Goal: Transaction & Acquisition: Purchase product/service

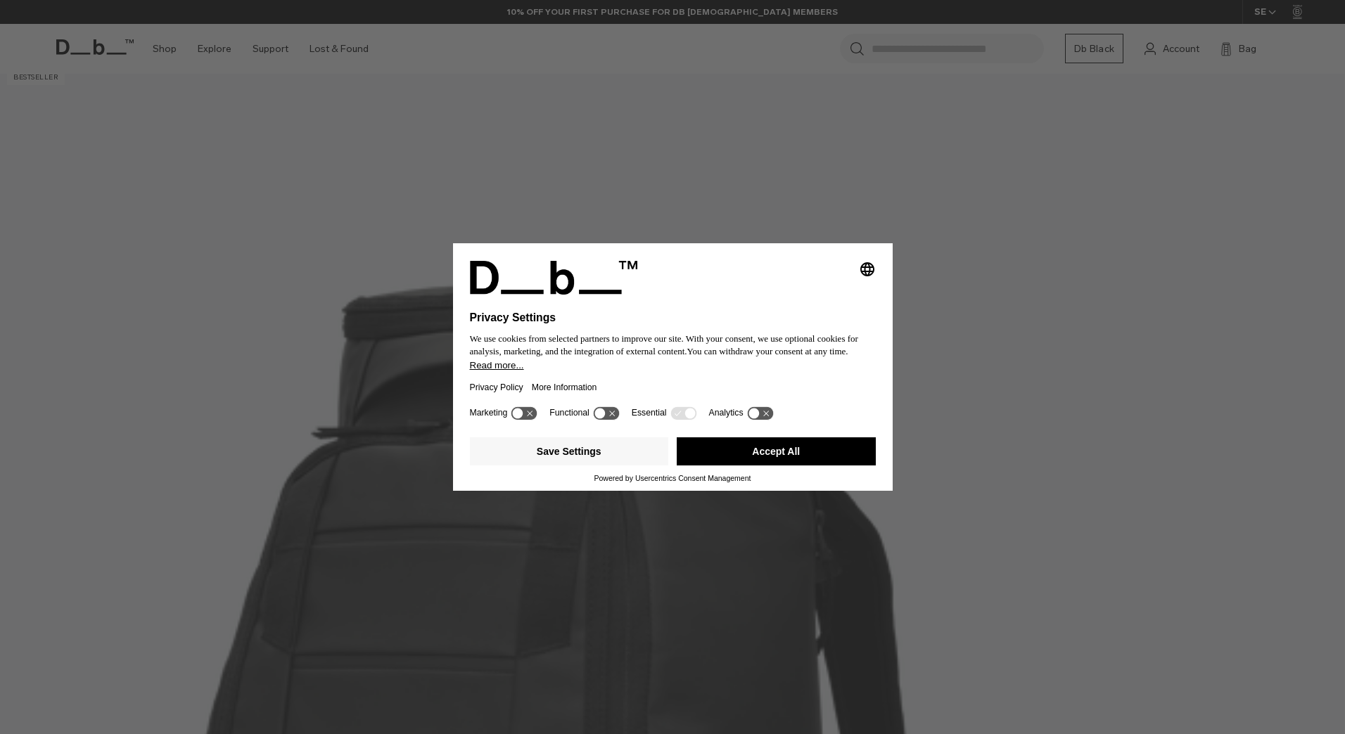
click at [722, 445] on button "Accept All" at bounding box center [776, 452] width 199 height 28
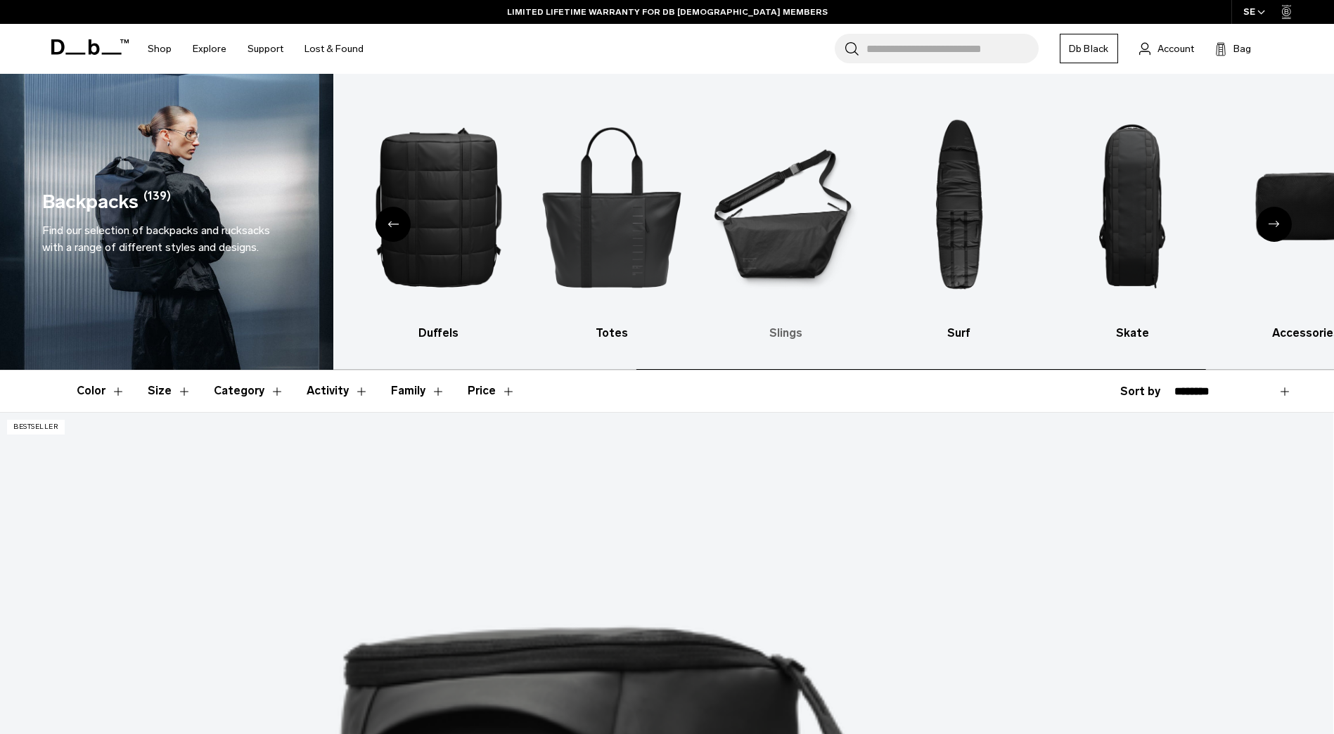
click at [679, 247] on ul "All products Luggage Ski & Snowboard Duffels Totes Slings Surf Skate Accessorie…" at bounding box center [330, 218] width 973 height 247
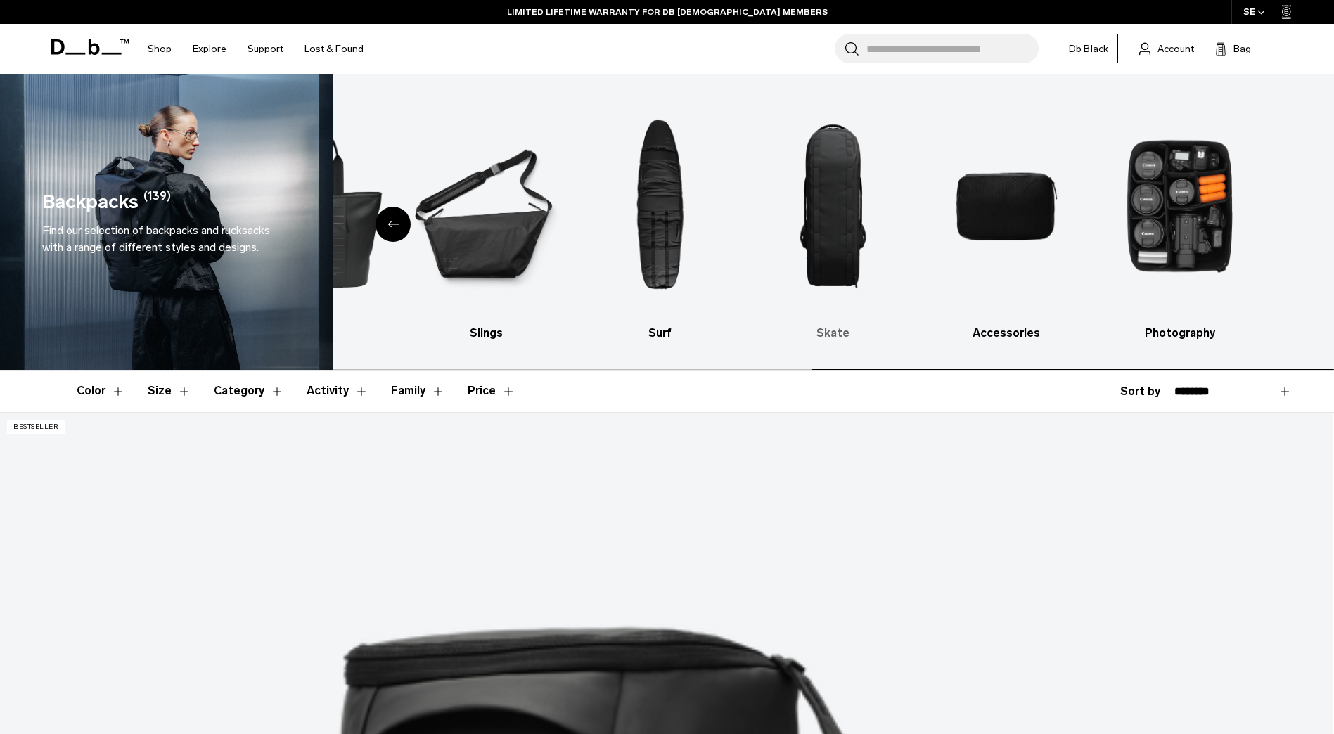
click at [750, 242] on div "All products Luggage Ski & Snowboard Duffels Totes Slings Surf Skate Accessorie…" at bounding box center [833, 222] width 1001 height 296
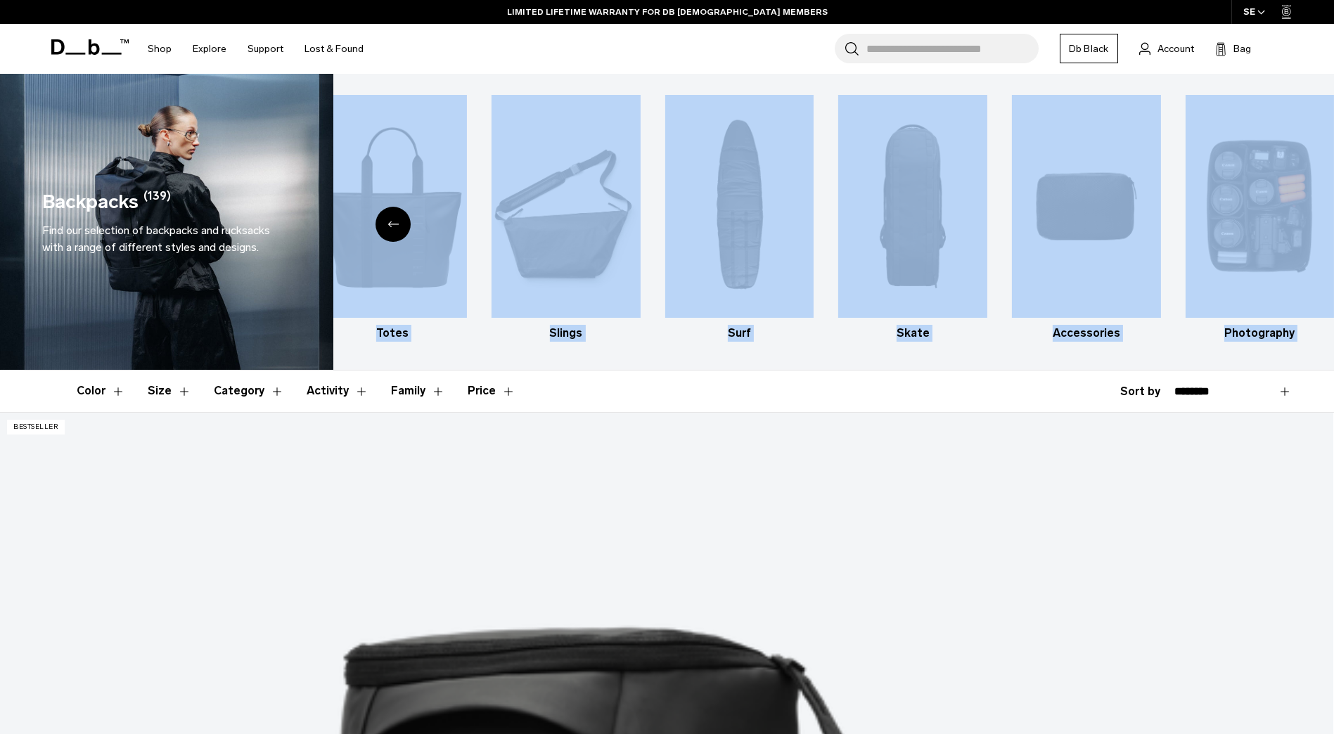
drag, startPoint x: 646, startPoint y: 247, endPoint x: 382, endPoint y: 214, distance: 265.8
click at [382, 214] on div "All products Luggage Ski & Snowboard Duffels Totes Slings Surf Skate Accessorie…" at bounding box center [833, 222] width 1001 height 296
drag, startPoint x: 382, startPoint y: 214, endPoint x: 386, endPoint y: 224, distance: 10.7
click at [386, 224] on div "Previous slide" at bounding box center [393, 224] width 35 height 35
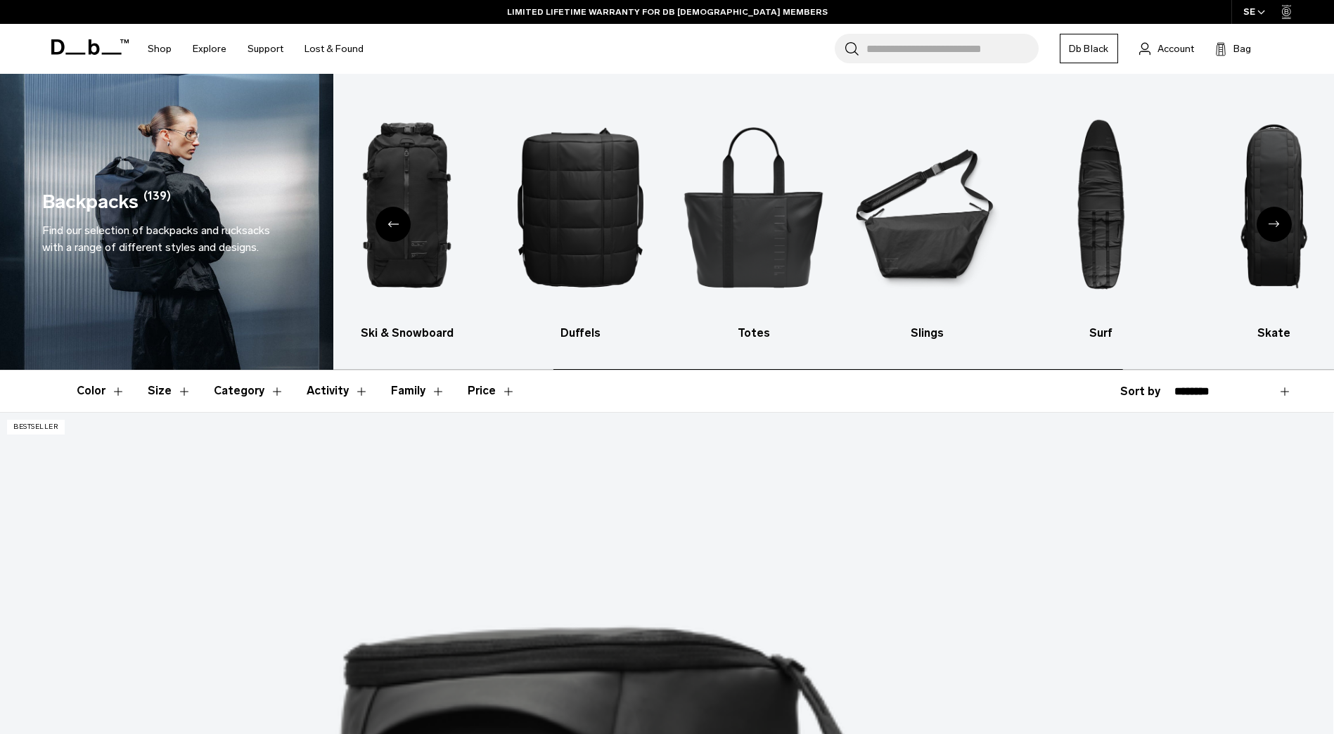
click at [959, 321] on ul "All products Luggage Ski & Snowboard Duffels Totes Slings Surf Skate Accessorie…" at bounding box center [472, 218] width 973 height 247
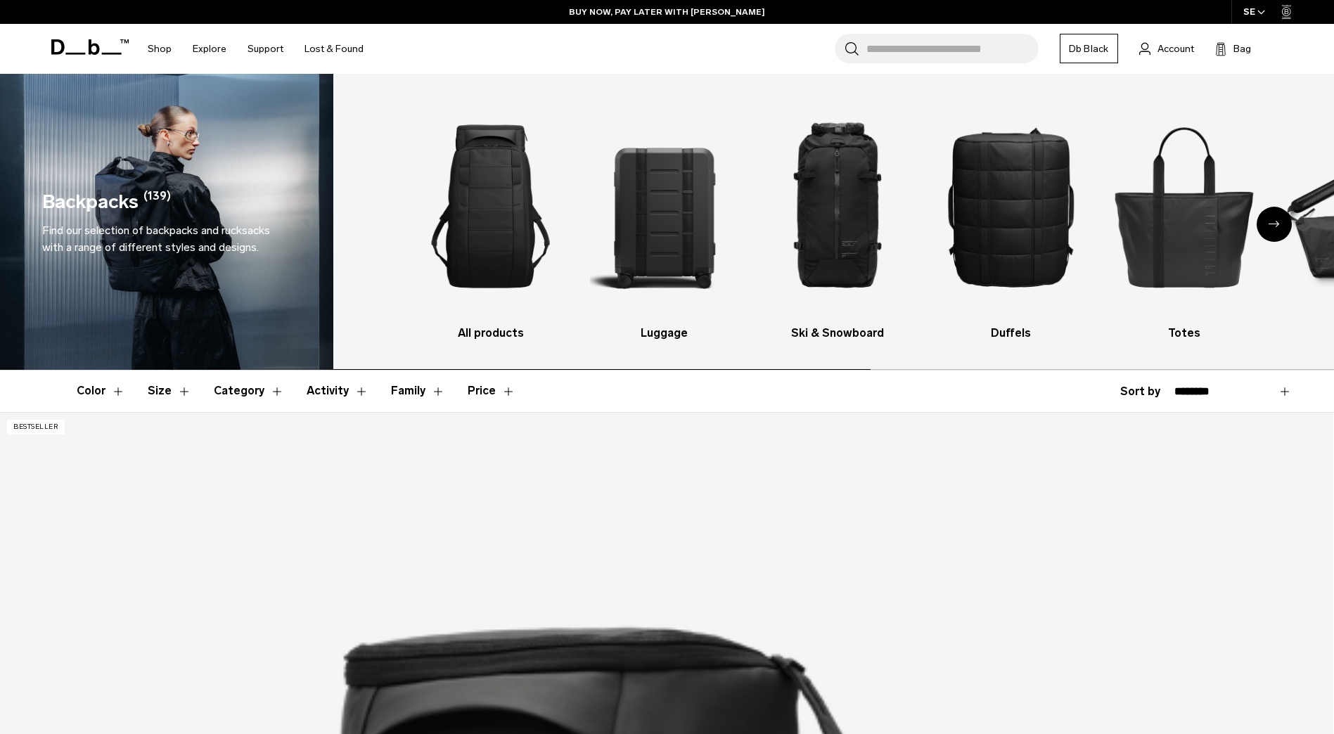
click at [1006, 310] on ul "All products Luggage Ski & Snowboard Duffels Totes Slings Surf Skate Accessorie…" at bounding box center [902, 218] width 973 height 247
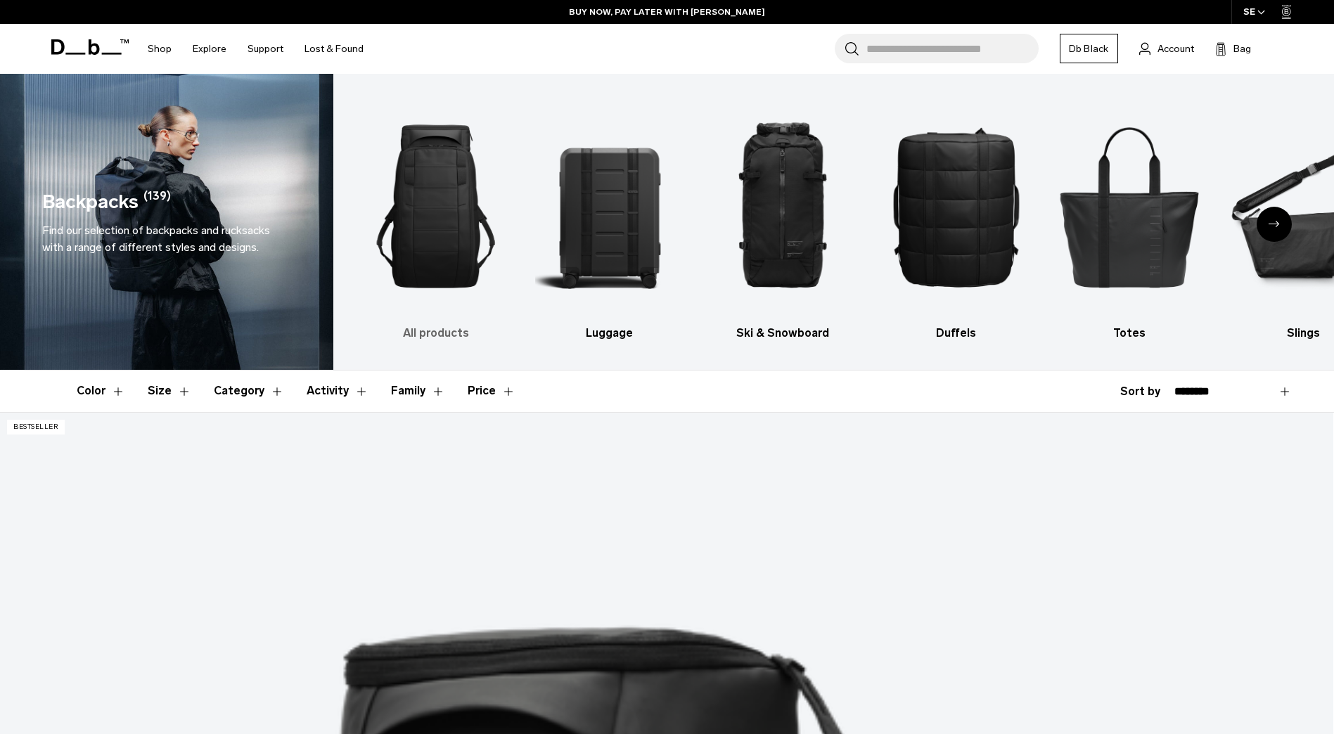
click at [458, 250] on img "1 / 10" at bounding box center [436, 206] width 149 height 223
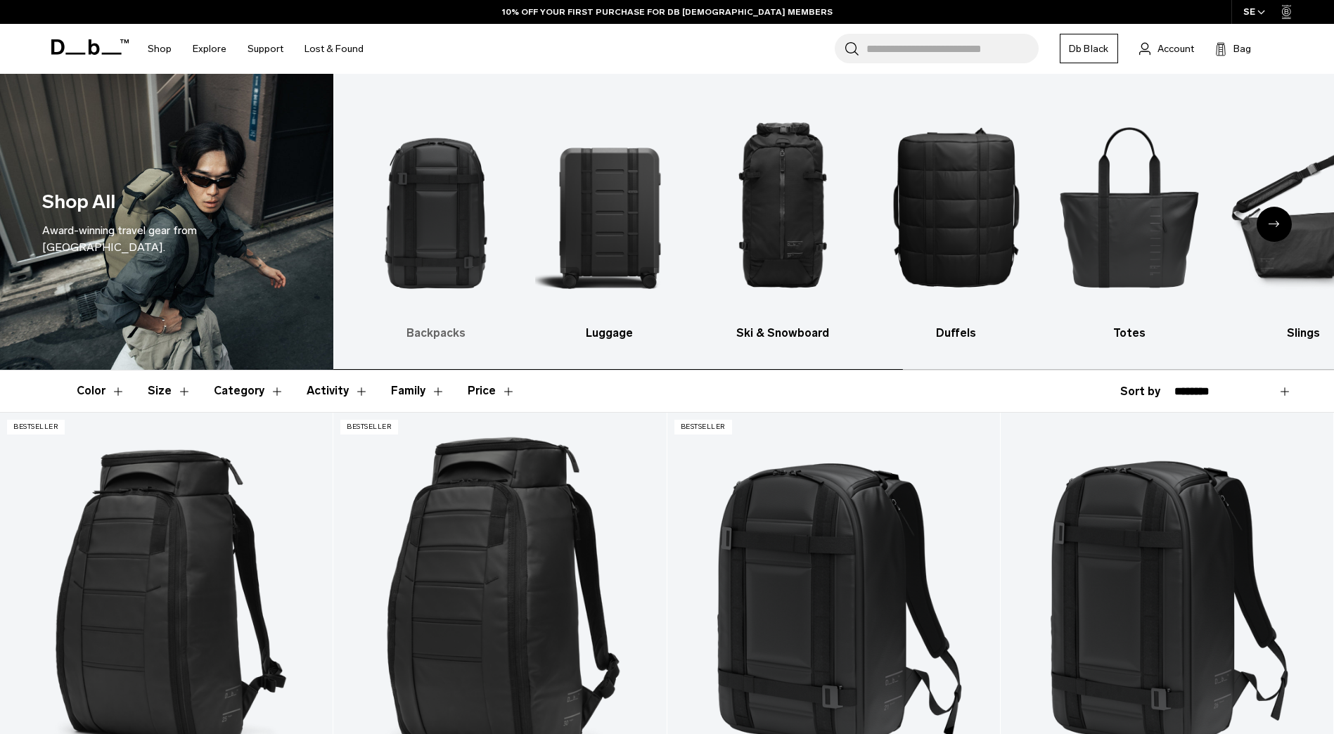
click at [442, 244] on img "1 / 10" at bounding box center [436, 206] width 149 height 223
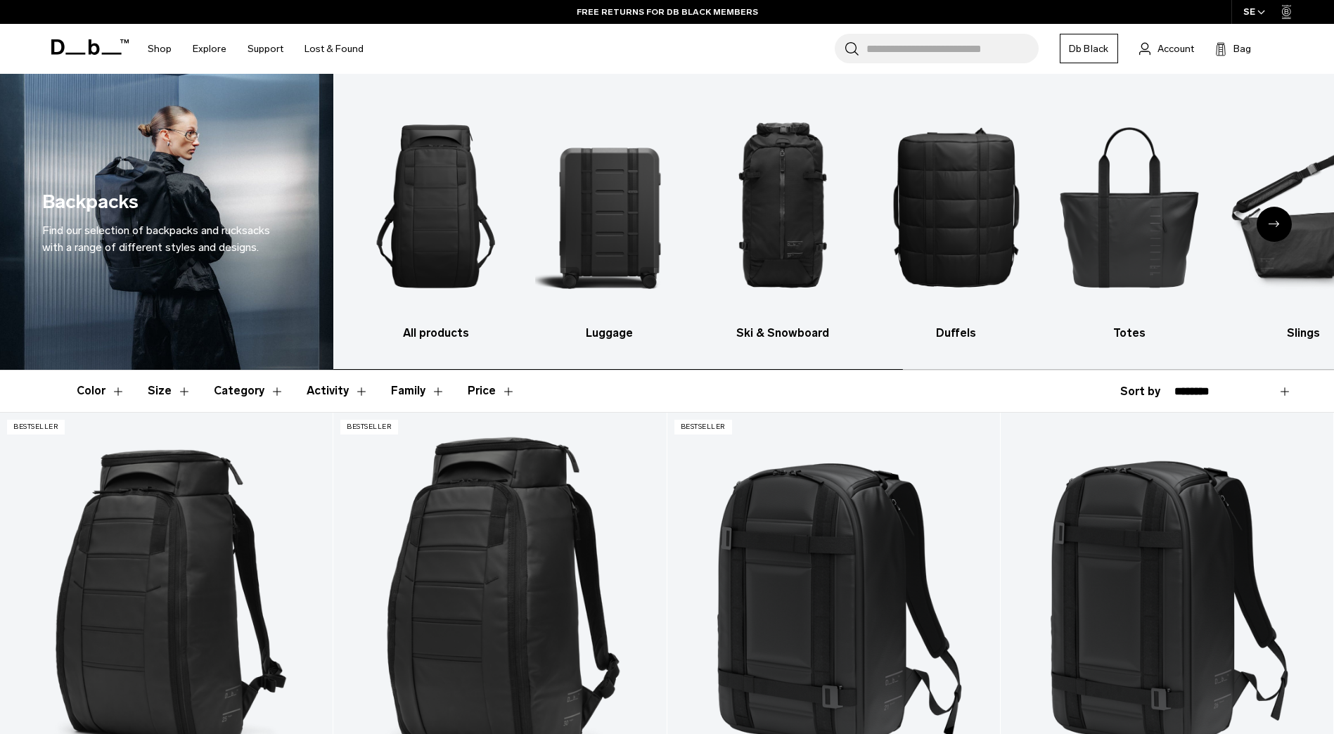
click at [73, 55] on span at bounding box center [89, 46] width 77 height 53
click at [77, 49] on icon at bounding box center [89, 46] width 77 height 15
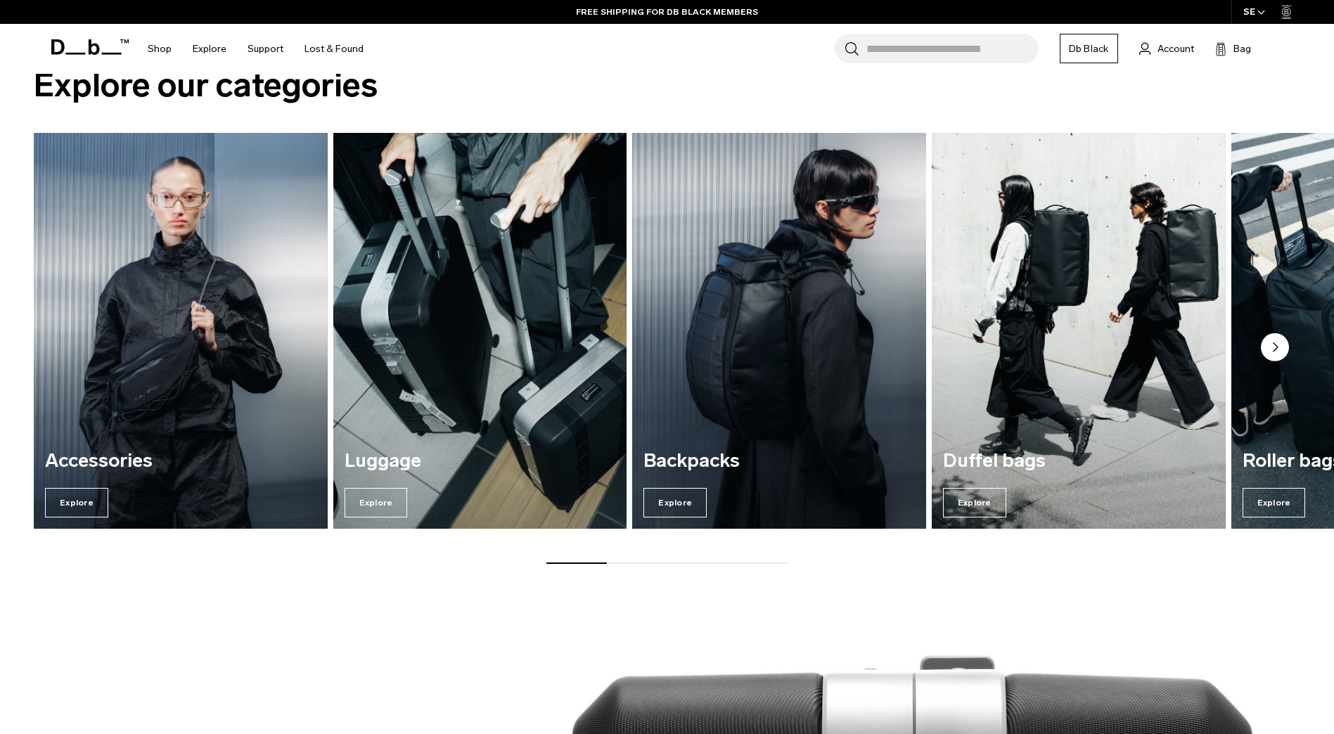
scroll to position [2019, 0]
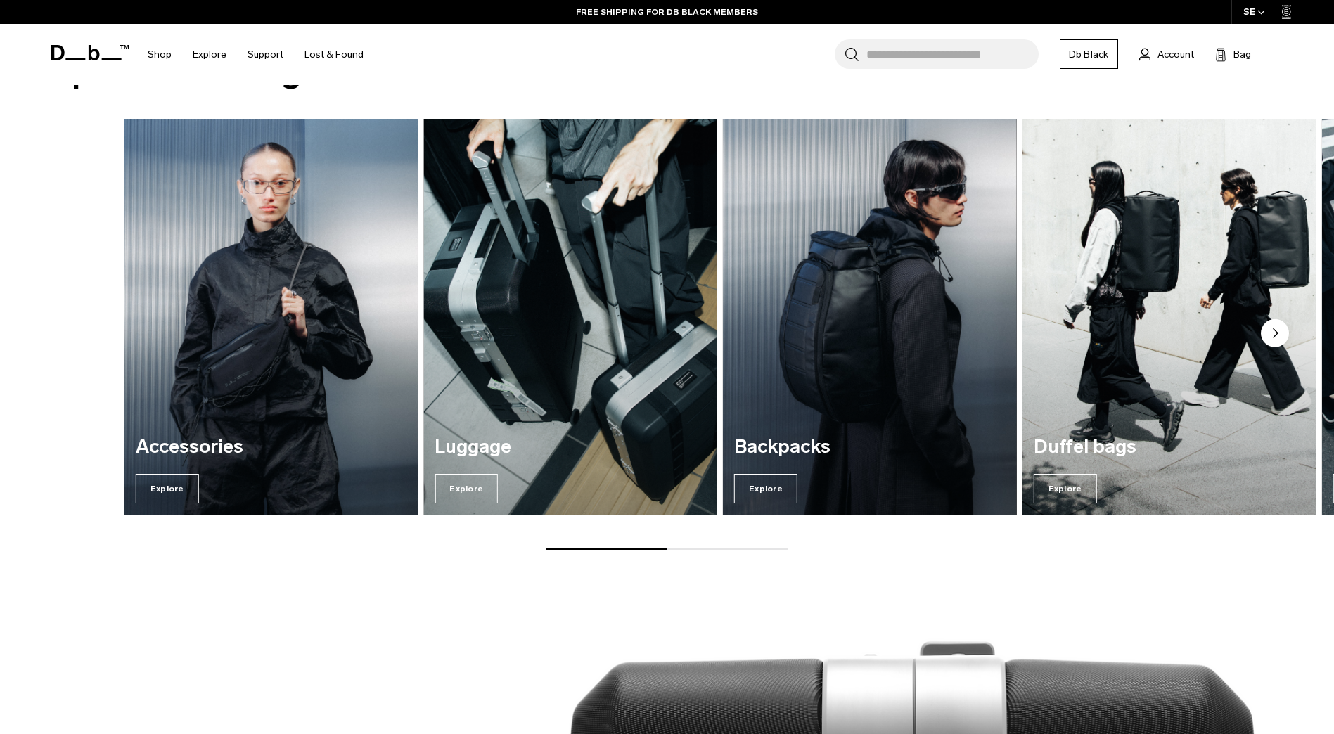
click at [1138, 369] on div "Accessories Explore Luggage Explore Backpacks Explore Duffel bags Explore" at bounding box center [758, 317] width 1267 height 397
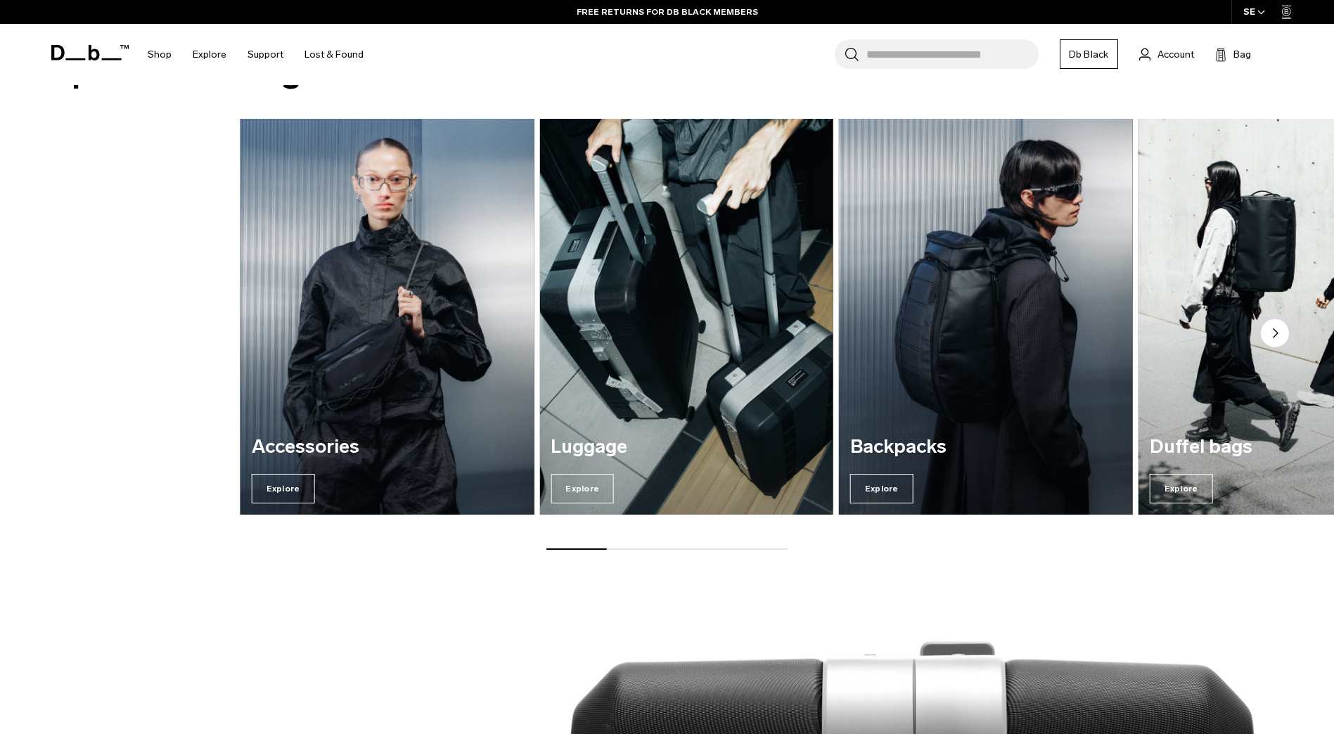
click at [917, 316] on div "Accessories Explore Luggage Explore Backpacks Explore Duffel bags Explore" at bounding box center [874, 317] width 1267 height 397
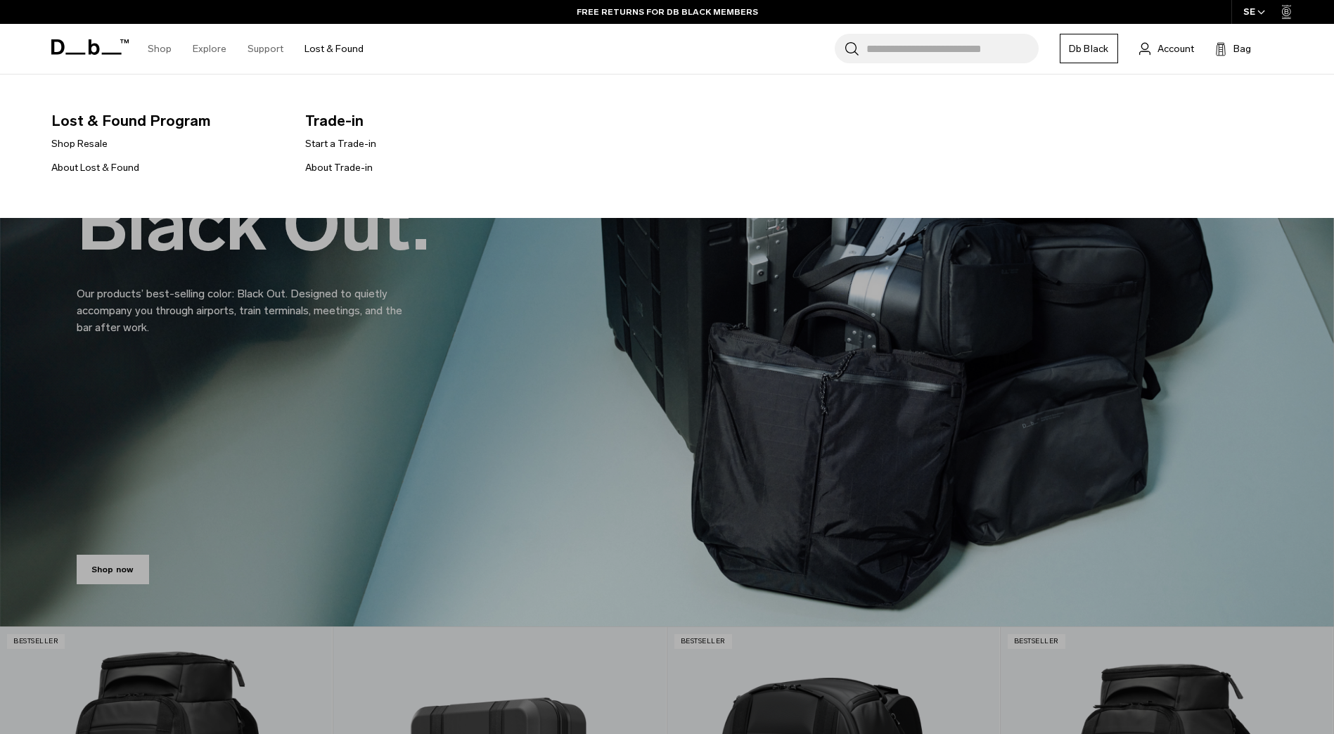
scroll to position [281, 0]
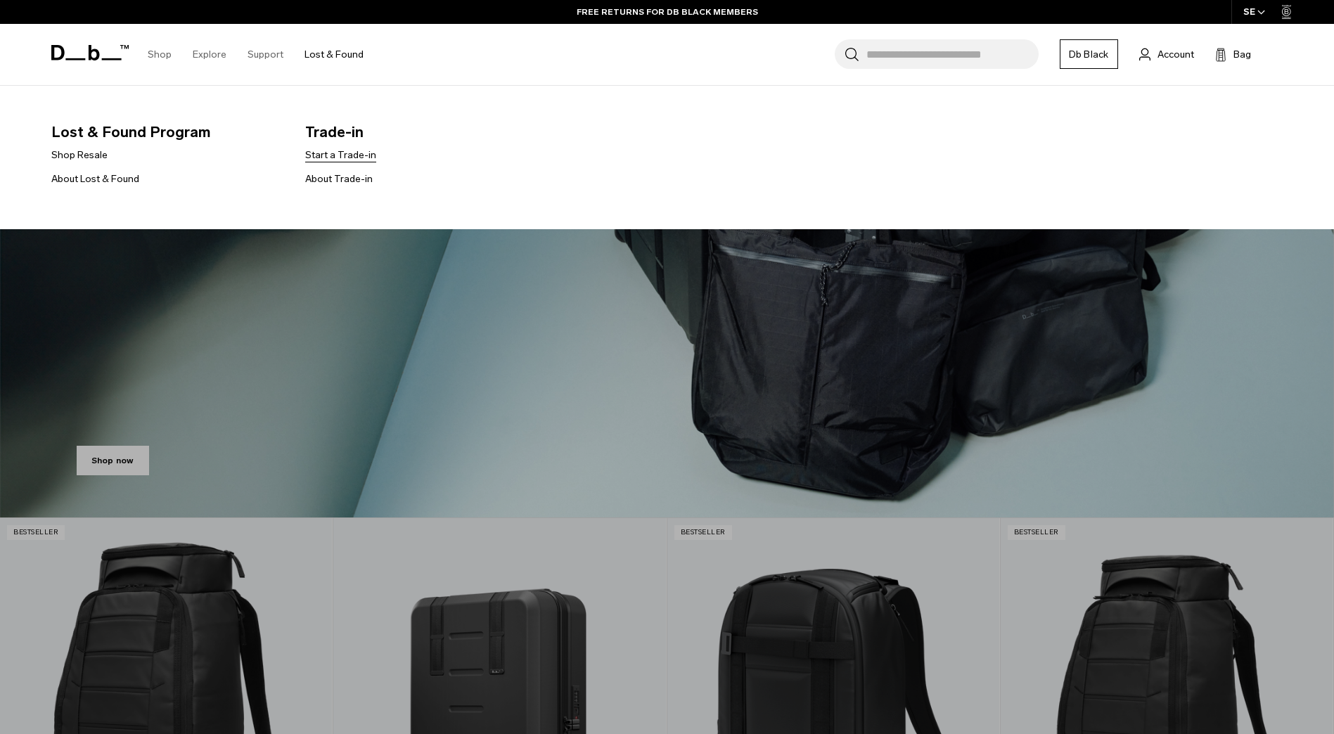
click at [340, 155] on link "Start a Trade-in" at bounding box center [340, 155] width 71 height 15
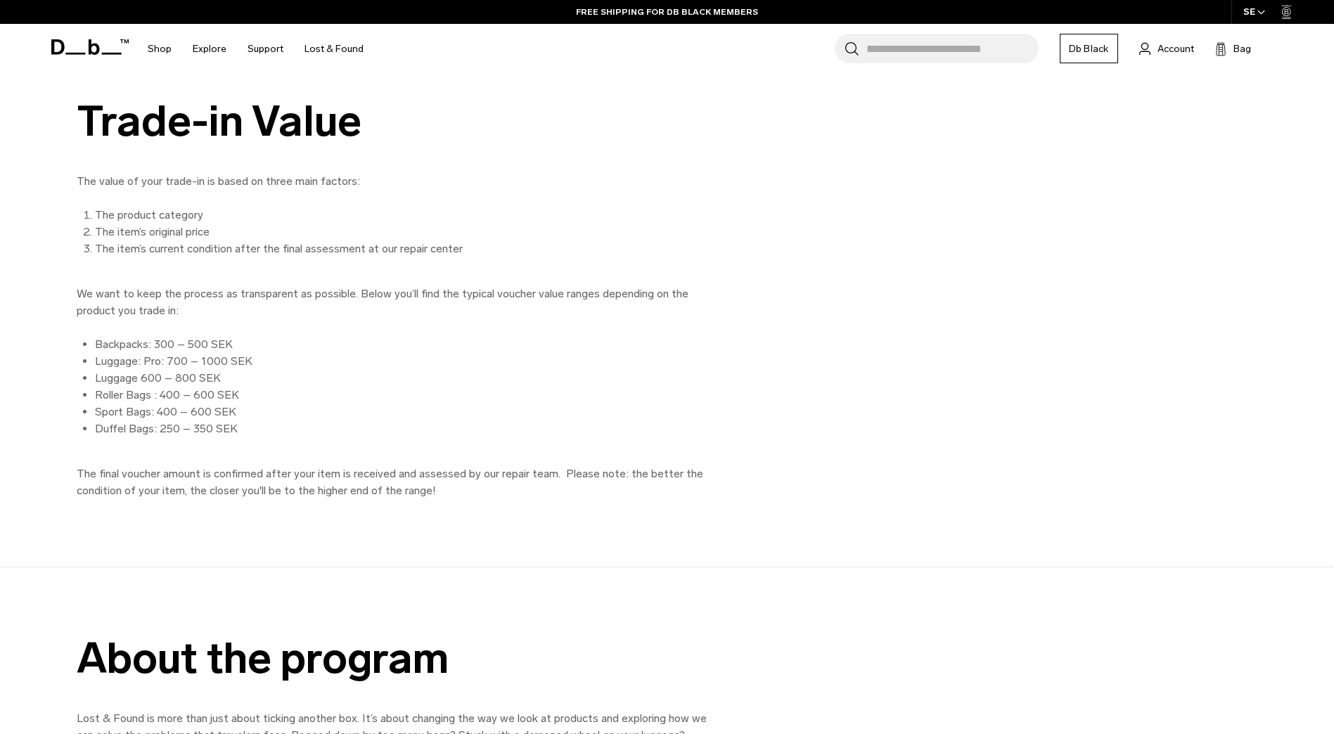
scroll to position [2251, 0]
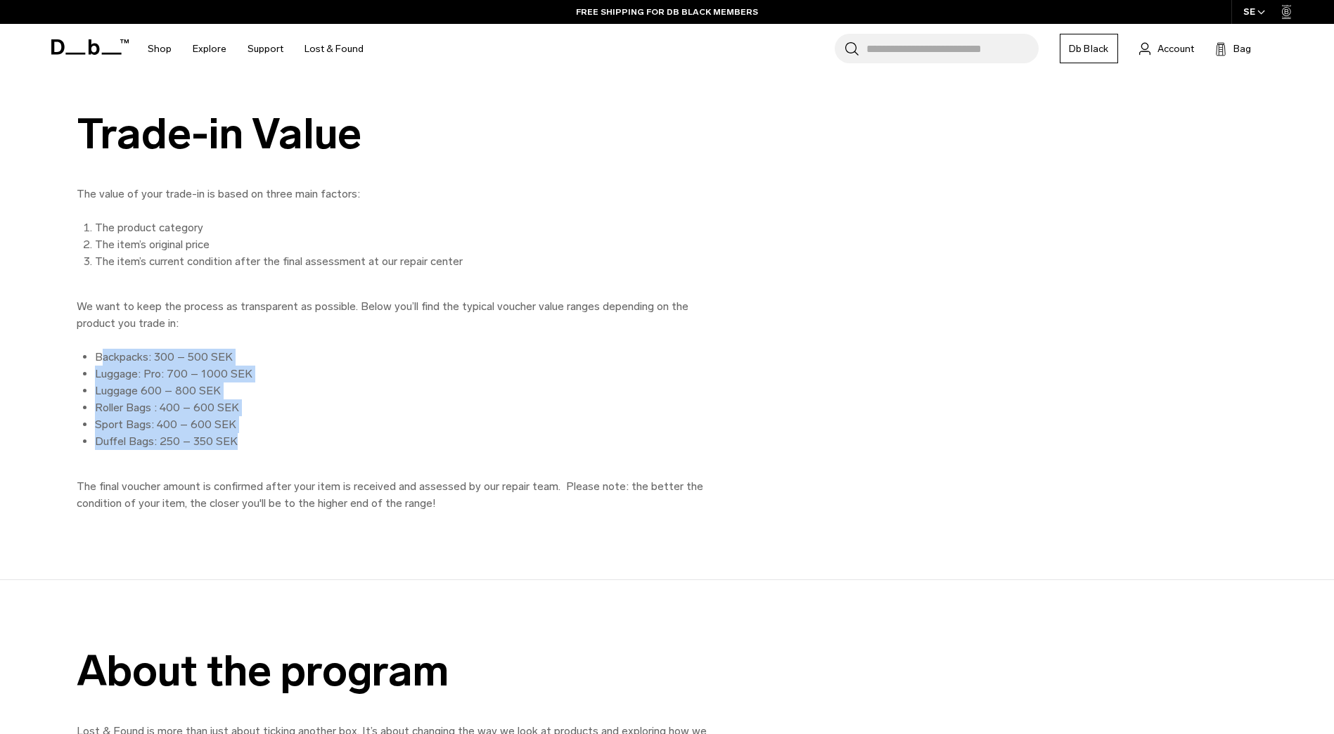
drag, startPoint x: 208, startPoint y: 440, endPoint x: 101, endPoint y: 342, distance: 145.4
click at [101, 343] on div "The value of your trade-in is based on three main factors: The product category…" at bounding box center [393, 349] width 633 height 326
drag, startPoint x: 101, startPoint y: 342, endPoint x: 94, endPoint y: 333, distance: 11.5
click at [99, 337] on div "The value of your trade-in is based on three main factors: The product category…" at bounding box center [393, 349] width 633 height 326
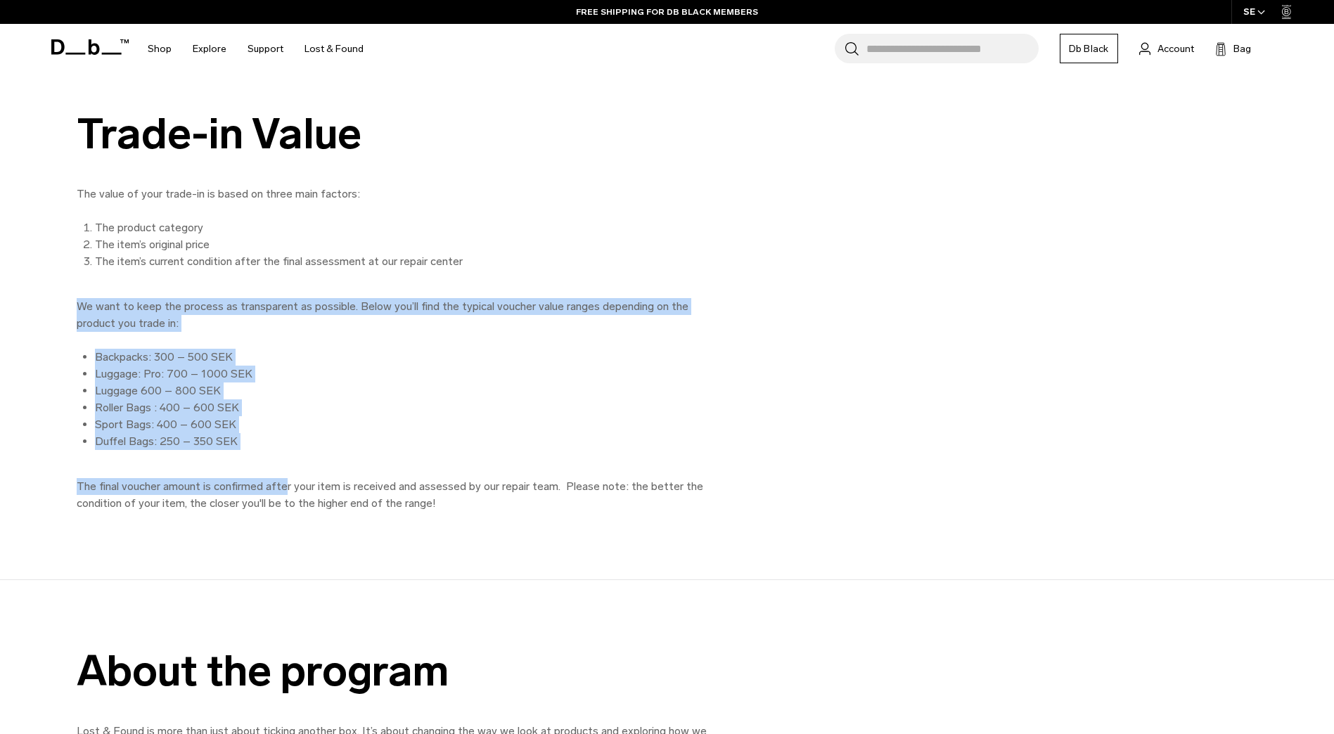
drag, startPoint x: 75, startPoint y: 300, endPoint x: 283, endPoint y: 461, distance: 262.8
click at [283, 461] on div "Trade-in Value The value of your trade-in is based on three main factors: The p…" at bounding box center [667, 311] width 1266 height 402
click at [283, 460] on div "The value of your trade-in is based on three main factors: The product category…" at bounding box center [393, 349] width 633 height 326
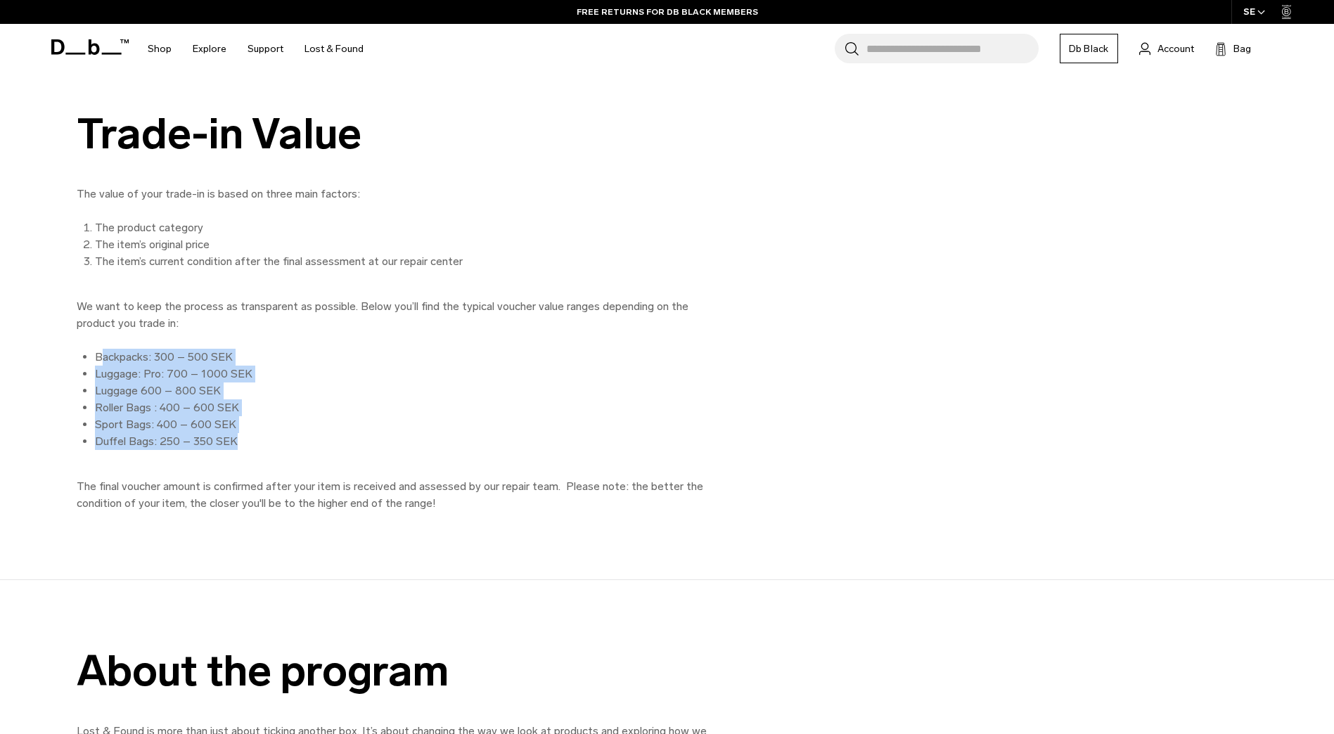
drag, startPoint x: 198, startPoint y: 447, endPoint x: 98, endPoint y: 347, distance: 140.8
click at [98, 347] on div "The value of your trade-in is based on three main factors: The product category…" at bounding box center [393, 349] width 633 height 326
drag, startPoint x: 91, startPoint y: 350, endPoint x: 239, endPoint y: 461, distance: 185.8
click at [239, 461] on div "The value of your trade-in is based on three main factors: The product category…" at bounding box center [393, 349] width 633 height 326
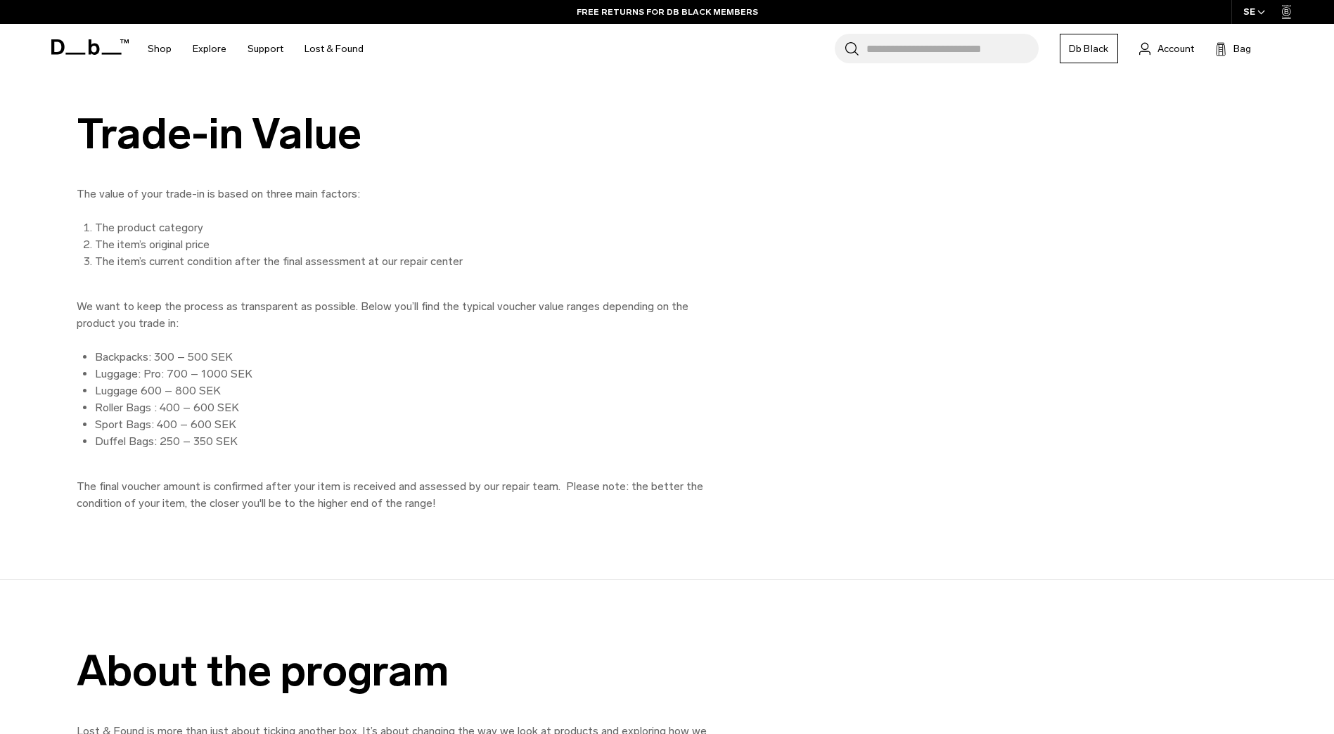
click at [240, 460] on div "The value of your trade-in is based on three main factors: The product category…" at bounding box center [393, 349] width 633 height 326
drag, startPoint x: 71, startPoint y: 482, endPoint x: 473, endPoint y: 501, distance: 402.1
click at [473, 501] on div "Trade-in Value The value of your trade-in is based on three main factors: The p…" at bounding box center [667, 311] width 1266 height 402
click at [473, 501] on p "The final voucher amount is confirmed after your item is received and assessed …" at bounding box center [393, 495] width 633 height 34
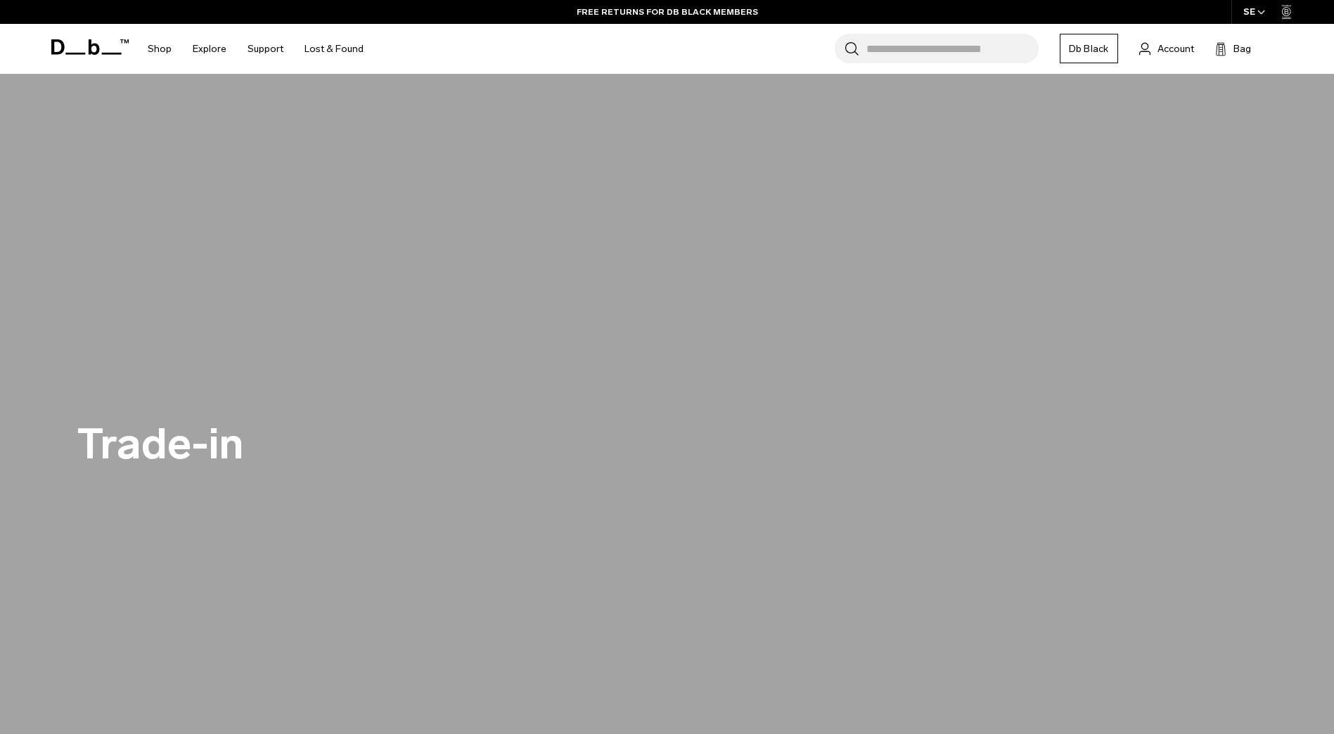
scroll to position [0, 0]
click at [87, 57] on span at bounding box center [89, 46] width 77 height 53
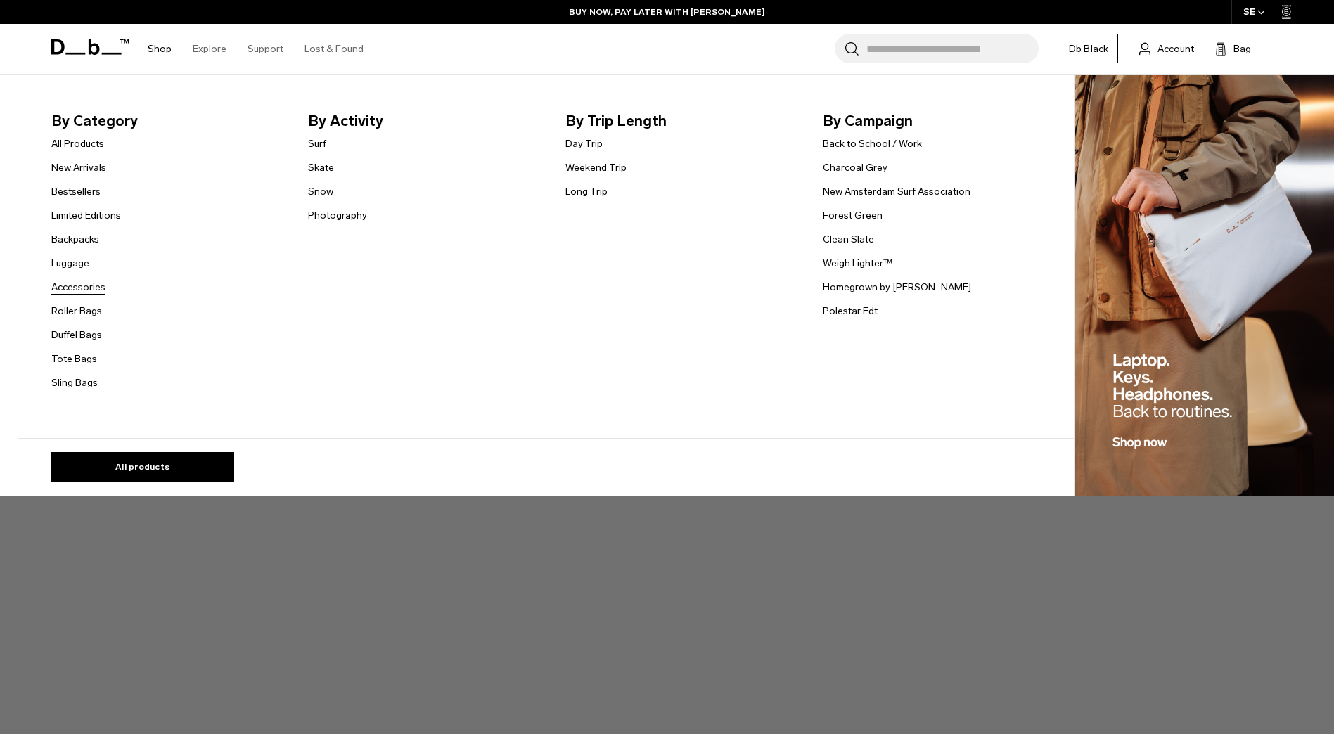
click at [103, 286] on link "Accessories" at bounding box center [78, 287] width 54 height 15
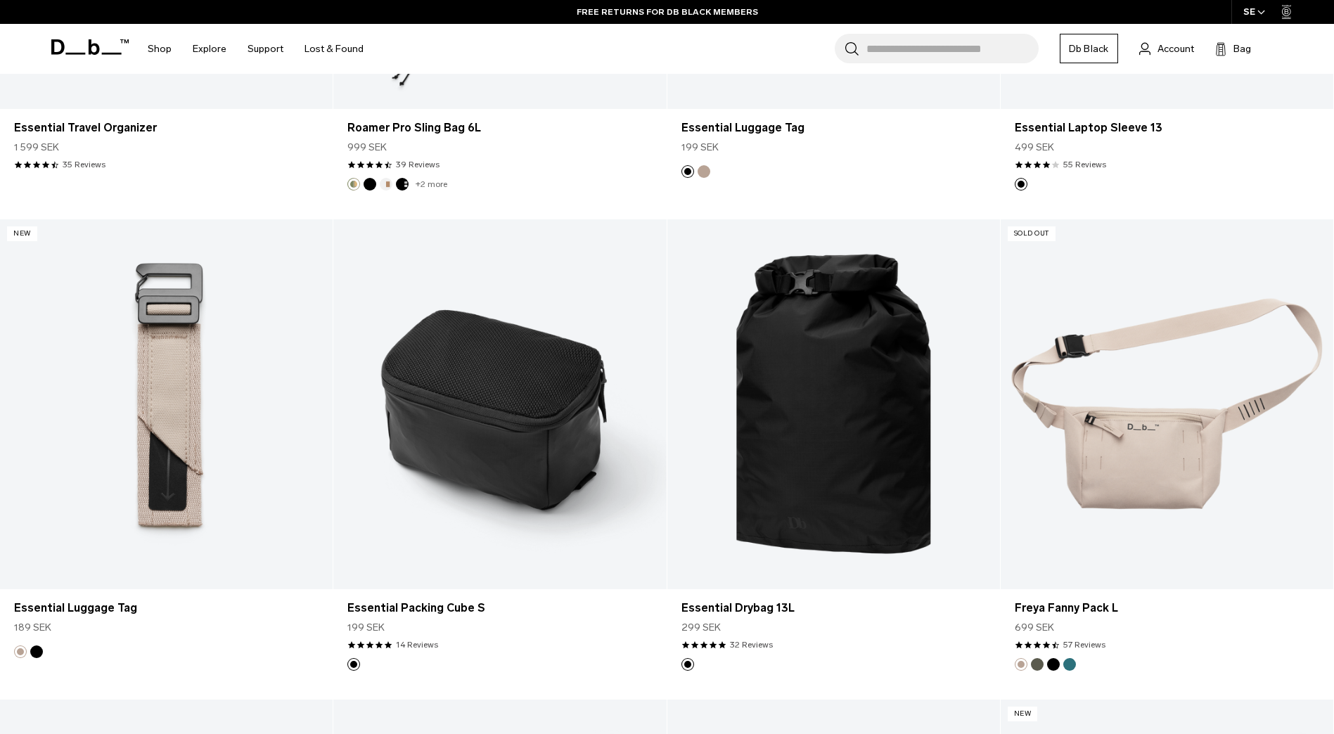
scroll to position [3517, 0]
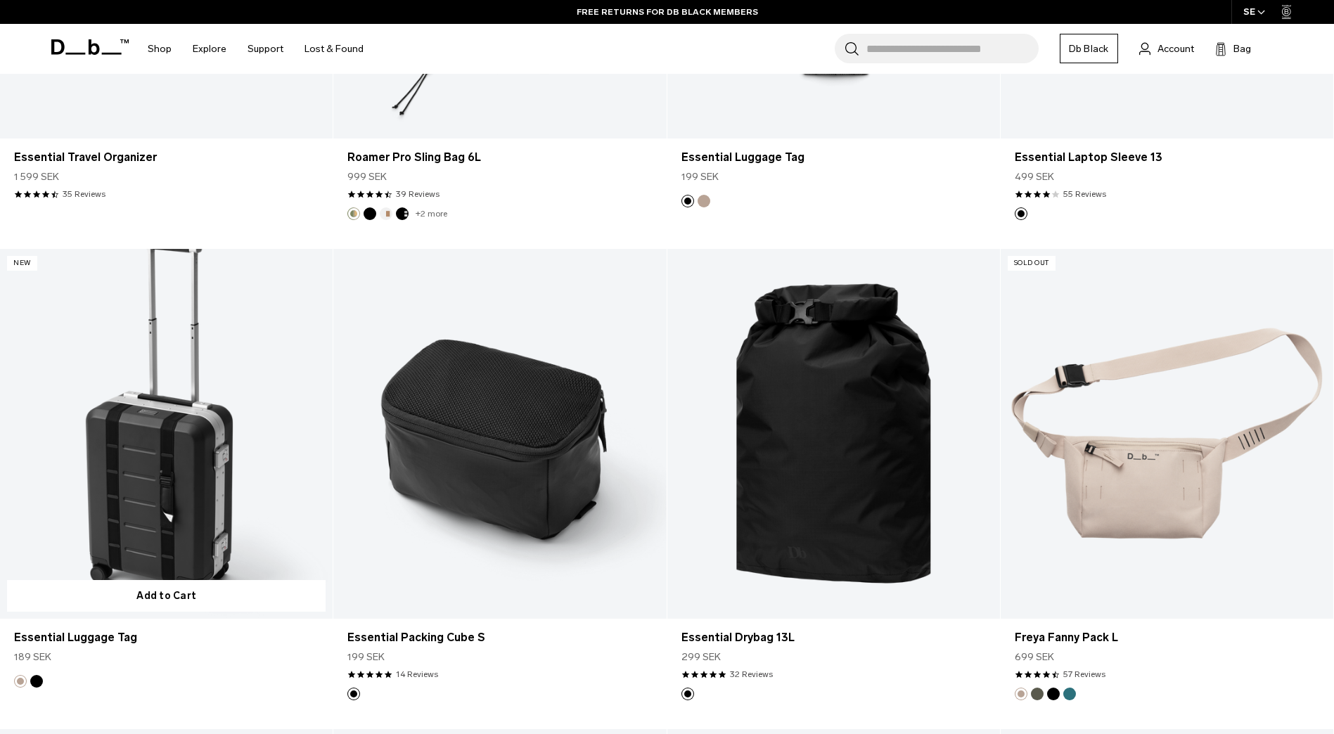
click at [193, 504] on link "Essential Luggage Tag" at bounding box center [166, 434] width 333 height 370
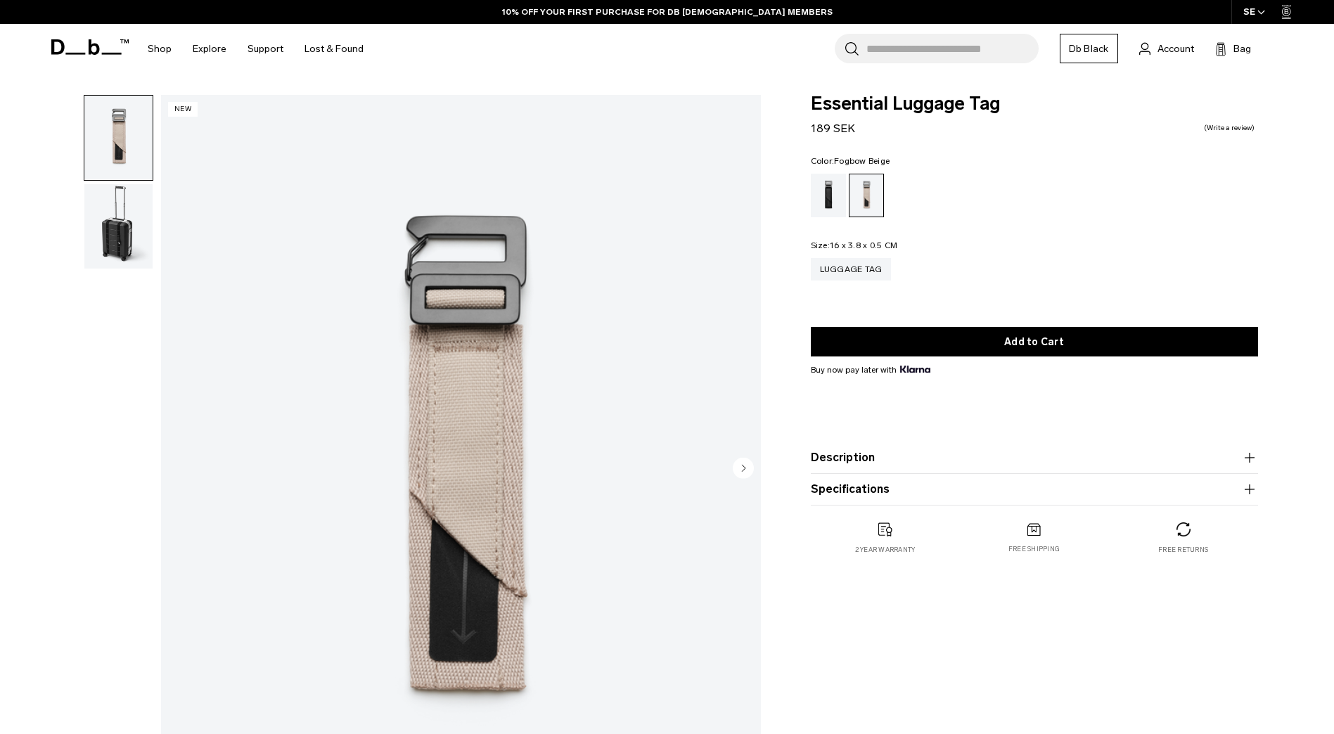
click at [135, 234] on img "button" at bounding box center [118, 226] width 68 height 84
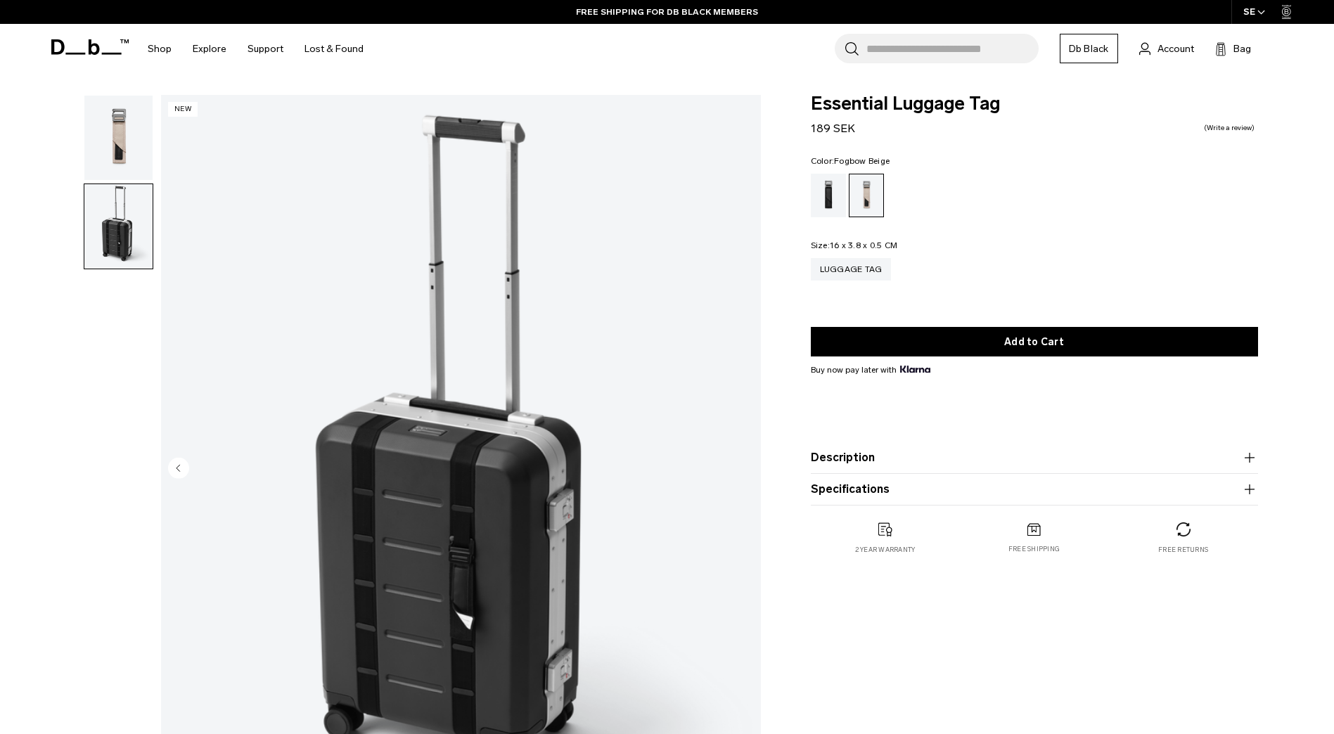
click at [796, 188] on div "Essential Luggage Tag 189 SEK 0.0 star rating Write a review Color: Fogbow Beig…" at bounding box center [1035, 339] width 532 height 488
click at [808, 181] on div "Essential Luggage Tag 189 SEK 0.0 star rating Write a review Color: Fogbow Beig…" at bounding box center [1035, 339] width 532 height 488
click at [834, 191] on div "Black Out" at bounding box center [829, 196] width 36 height 44
